Goal: Task Accomplishment & Management: Manage account settings

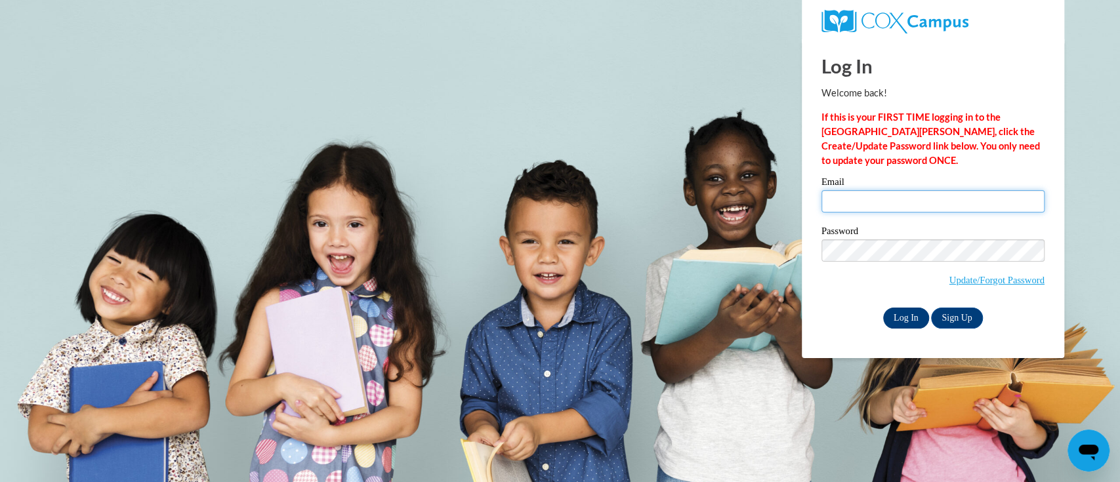
type input "smurillo@atlantaspeechschool.org"
click at [910, 316] on input "Log In" at bounding box center [906, 318] width 46 height 21
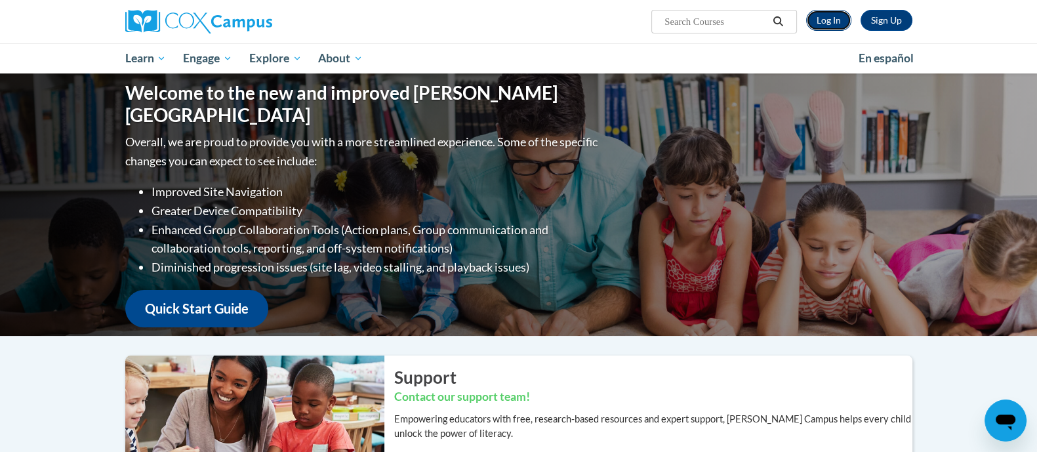
click at [829, 24] on link "Log In" at bounding box center [828, 20] width 45 height 21
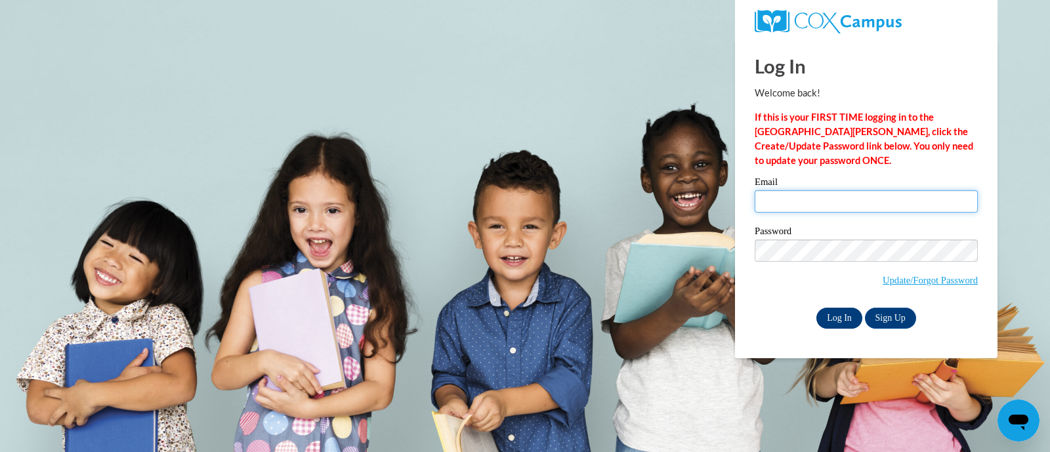
type input "smurillo@atlantaspeechschool.org"
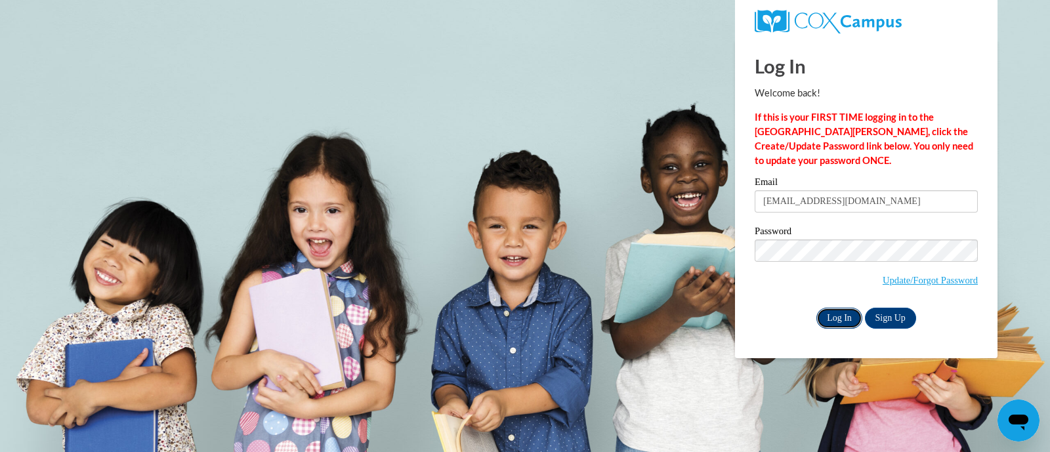
click at [843, 321] on input "Log In" at bounding box center [839, 318] width 46 height 21
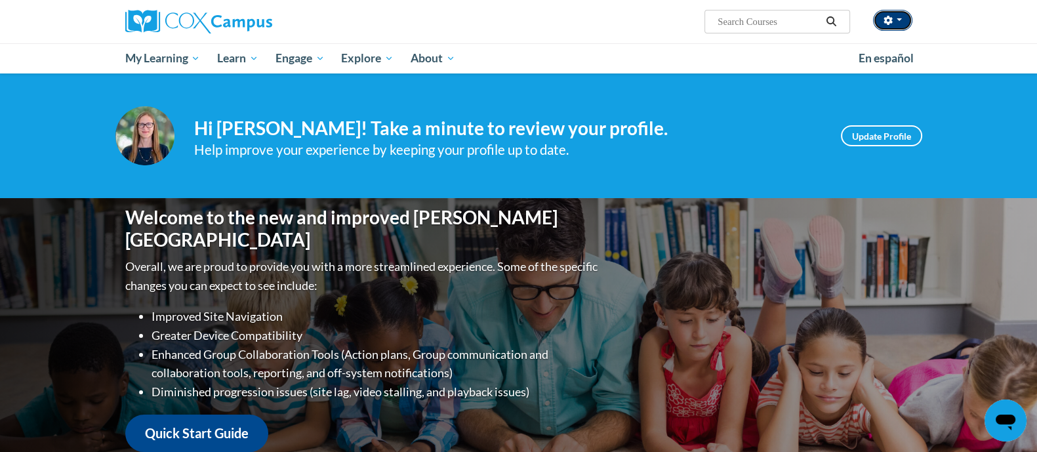
click at [905, 23] on button "button" at bounding box center [892, 20] width 39 height 21
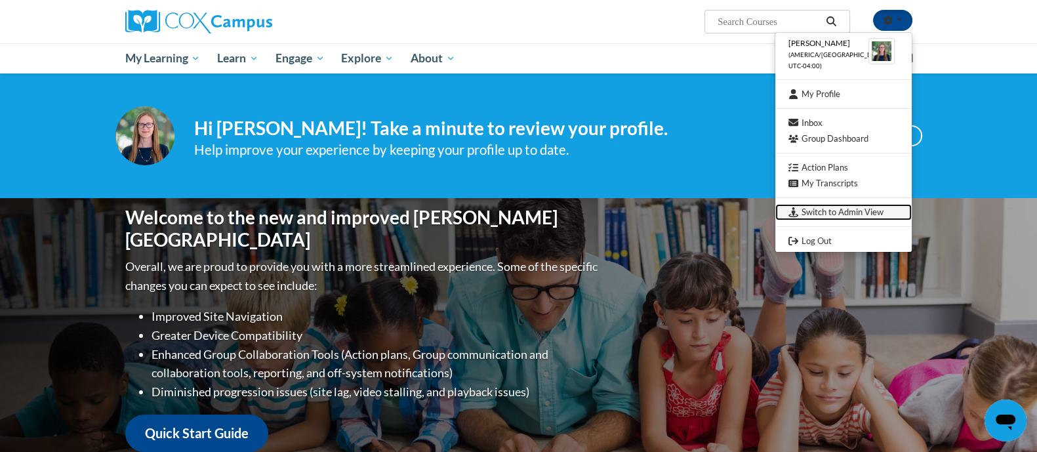
click at [838, 206] on link "Switch to Admin View" at bounding box center [843, 212] width 136 height 16
